Goal: Check status: Check status

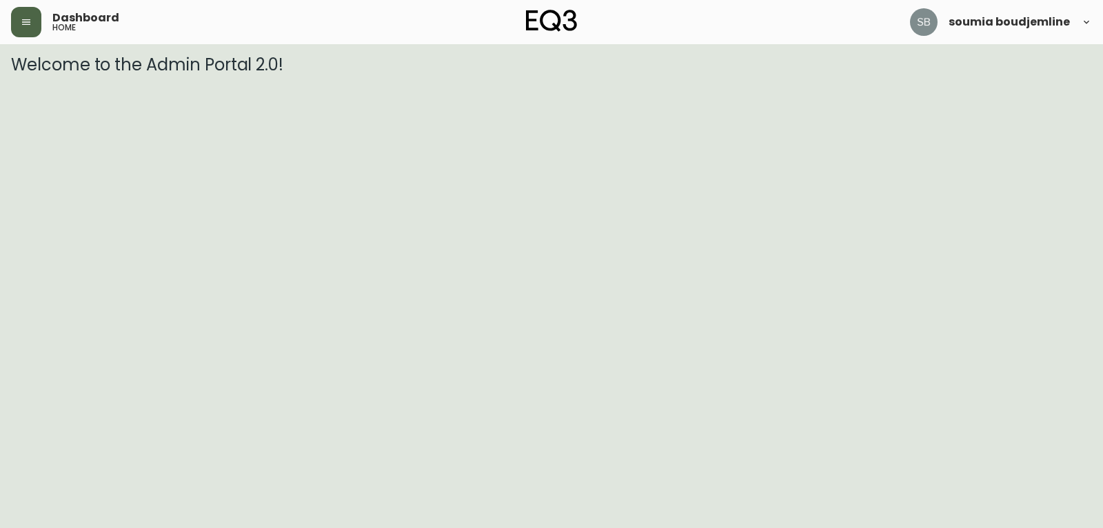
click at [17, 28] on button "button" at bounding box center [26, 22] width 30 height 30
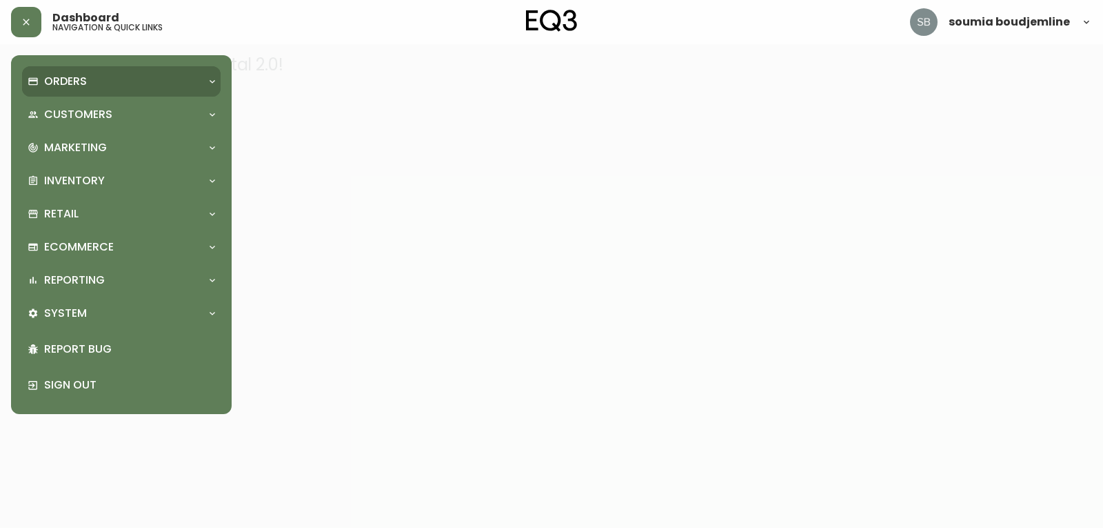
click at [77, 79] on p "Orders" at bounding box center [65, 81] width 43 height 15
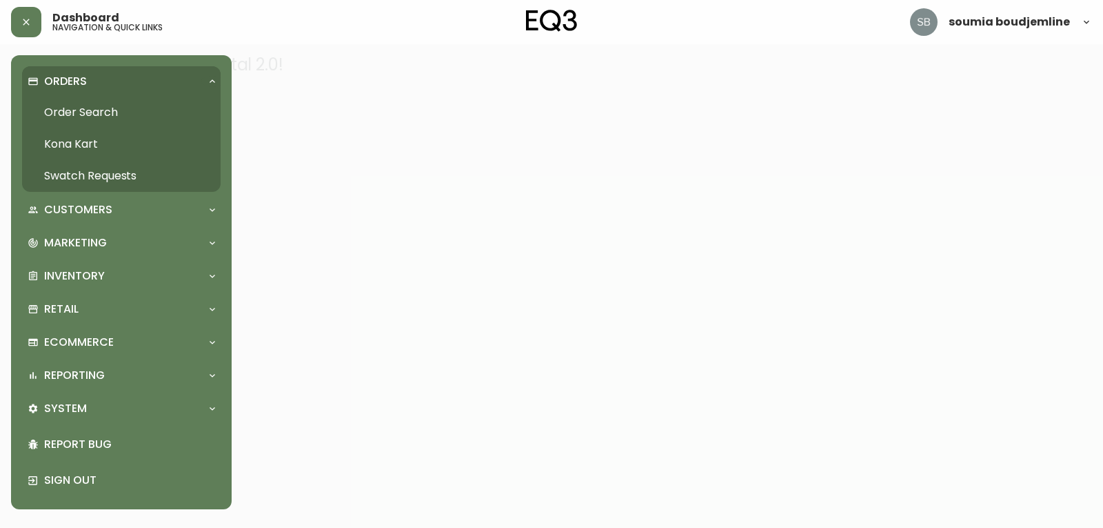
click at [102, 114] on link "Order Search" at bounding box center [121, 113] width 199 height 32
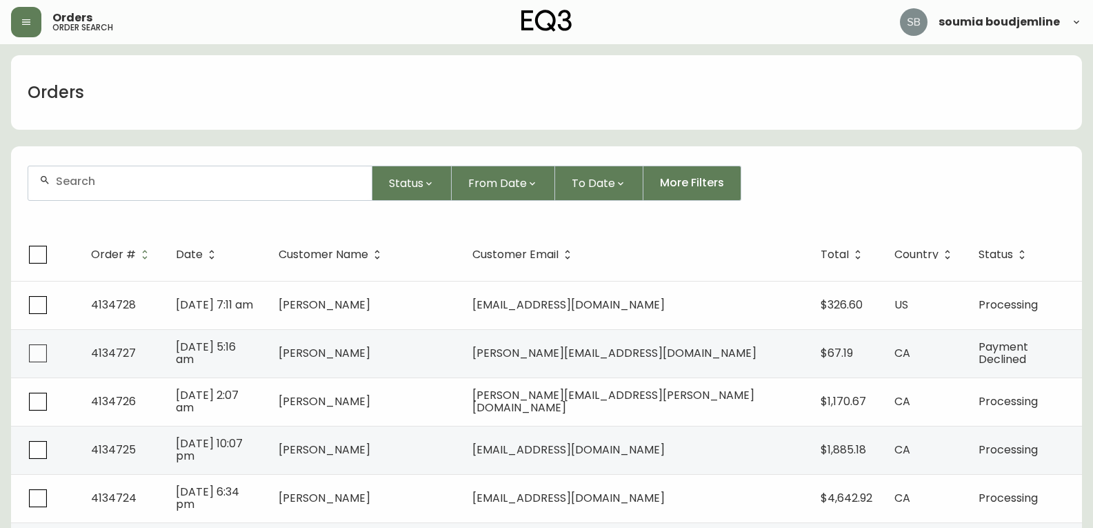
click at [119, 182] on input "text" at bounding box center [208, 180] width 305 height 13
type input "4134709"
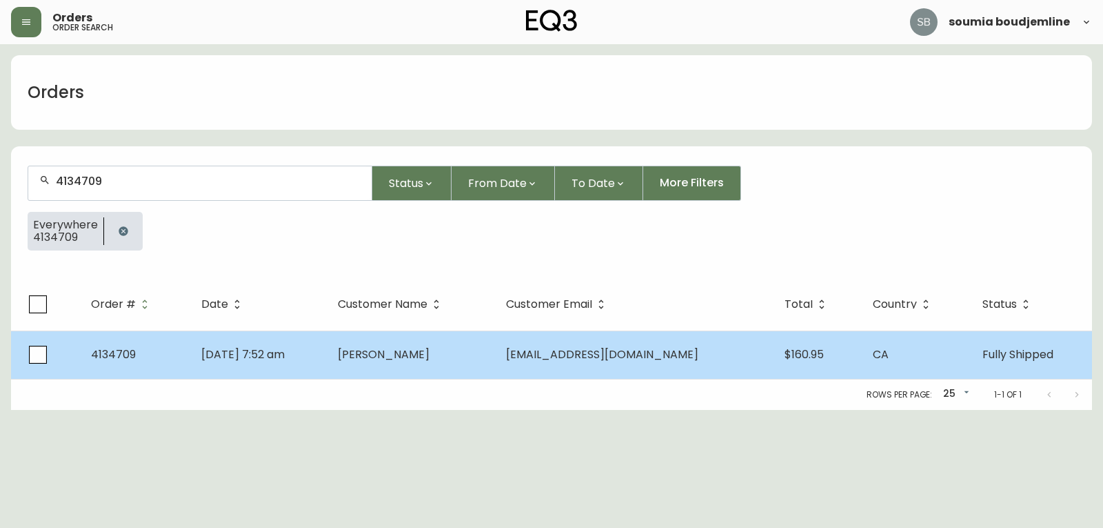
click at [430, 349] on span "[PERSON_NAME]" at bounding box center [384, 354] width 92 height 16
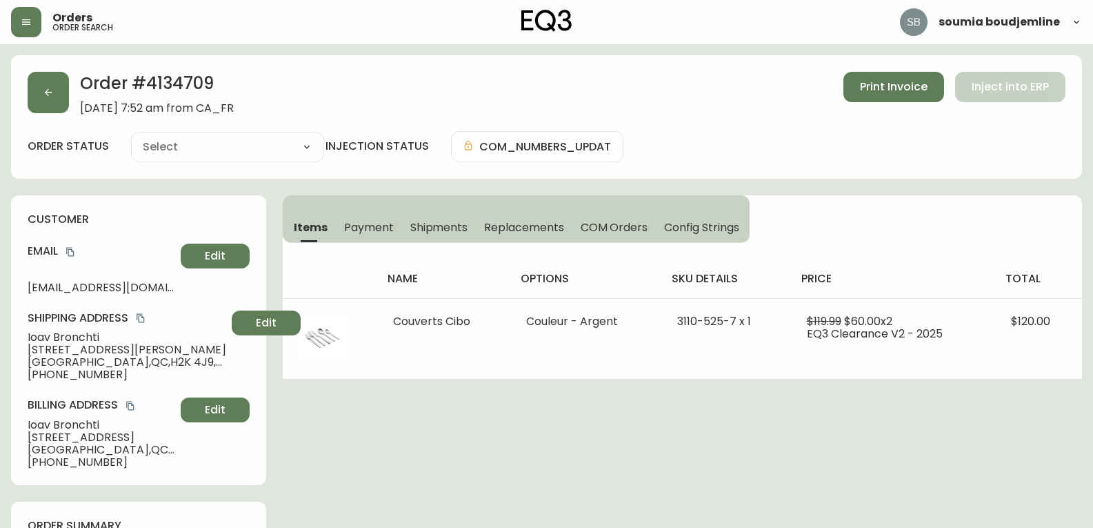
type input "Fully Shipped"
select select "FULLY_SHIPPED"
